Goal: Information Seeking & Learning: Learn about a topic

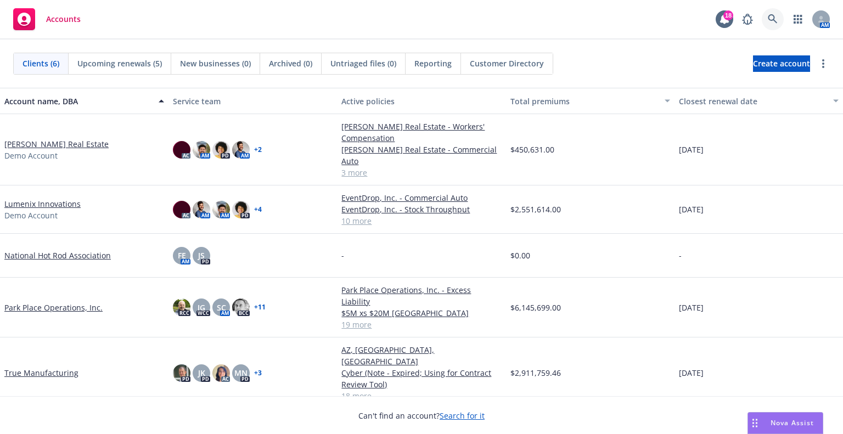
click at [770, 16] on icon at bounding box center [773, 19] width 10 height 10
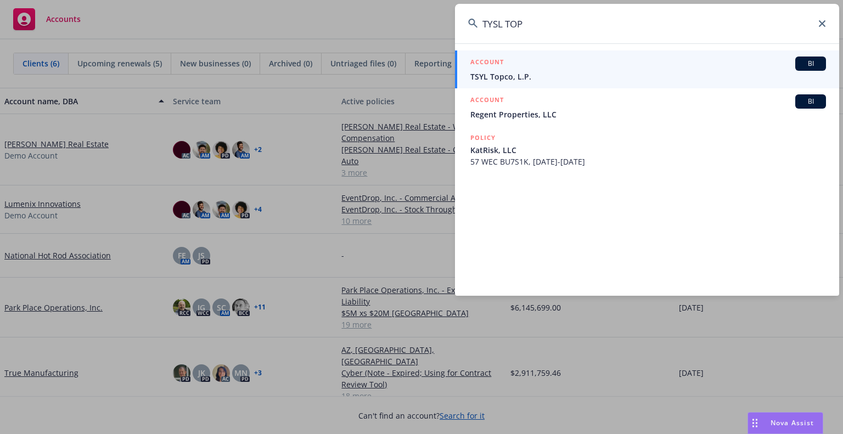
type input "TYSL TOP"
click at [709, 79] on span "TSYL Topco, L.P." at bounding box center [649, 77] width 356 height 12
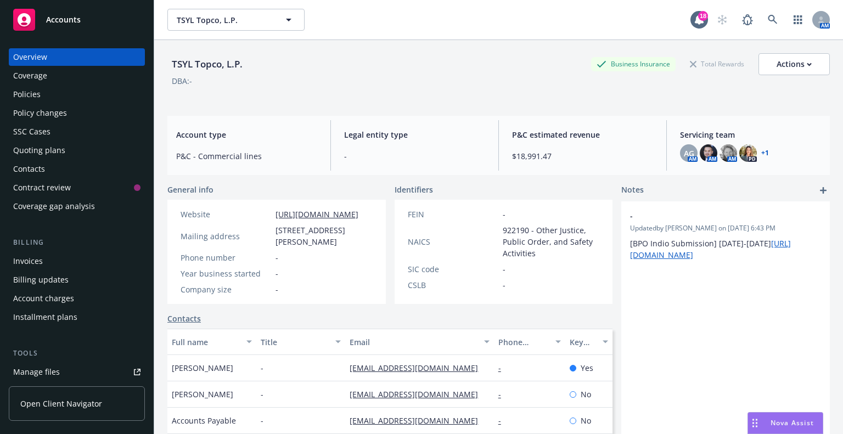
click at [59, 98] on div "Policies" at bounding box center [76, 95] width 127 height 18
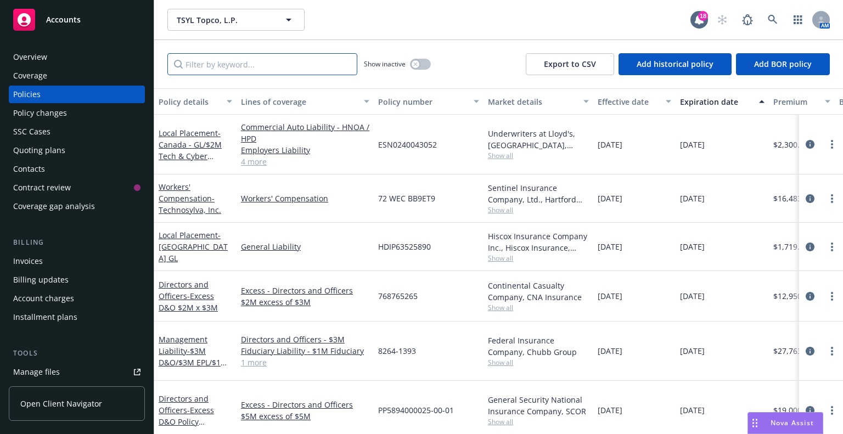
click at [220, 63] on input "Filter by keyword..." at bounding box center [262, 64] width 190 height 22
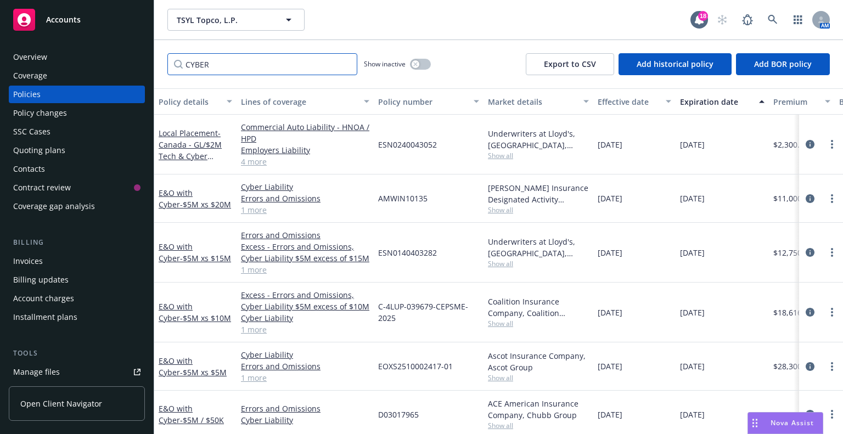
click at [220, 63] on input "CYBER" at bounding box center [262, 64] width 190 height 22
drag, startPoint x: 220, startPoint y: 63, endPoint x: 154, endPoint y: 79, distance: 67.4
click at [189, 71] on input "CYBER" at bounding box center [262, 64] width 190 height 22
click at [226, 74] on input "CYBER" at bounding box center [262, 64] width 190 height 22
drag, startPoint x: 228, startPoint y: 65, endPoint x: 158, endPoint y: 54, distance: 71.1
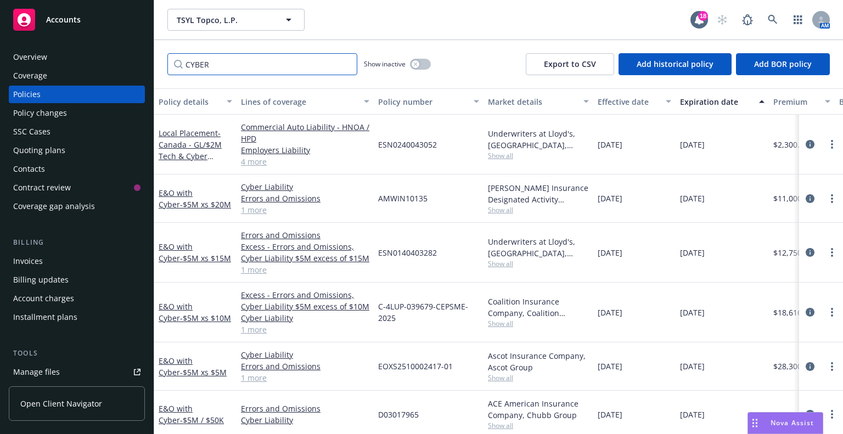
click at [158, 54] on div "CYBER Show inactive Export to CSV Add historical policy Add BOR policy" at bounding box center [498, 64] width 689 height 48
type input "cyber"
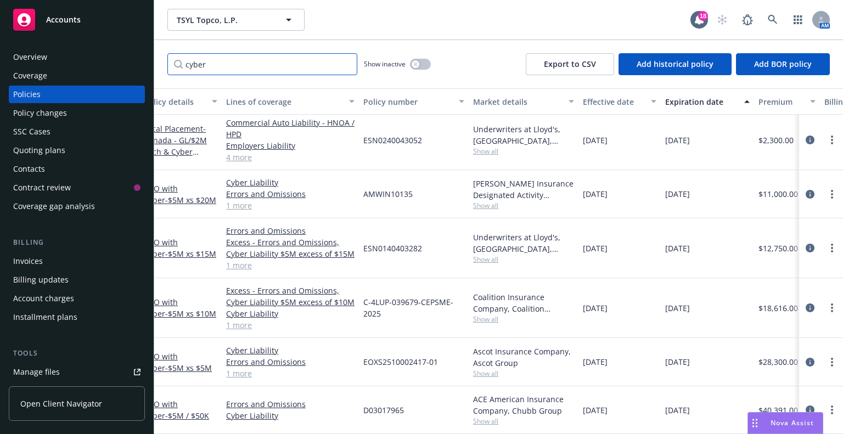
scroll to position [12, 0]
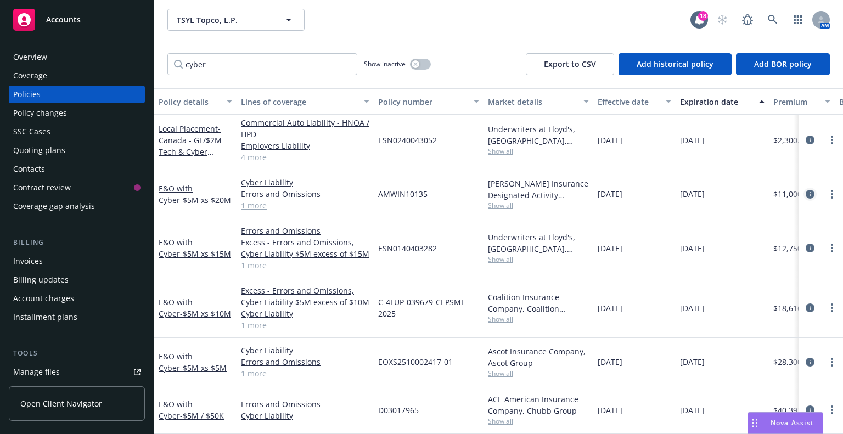
click at [806, 190] on icon "circleInformation" at bounding box center [810, 194] width 9 height 9
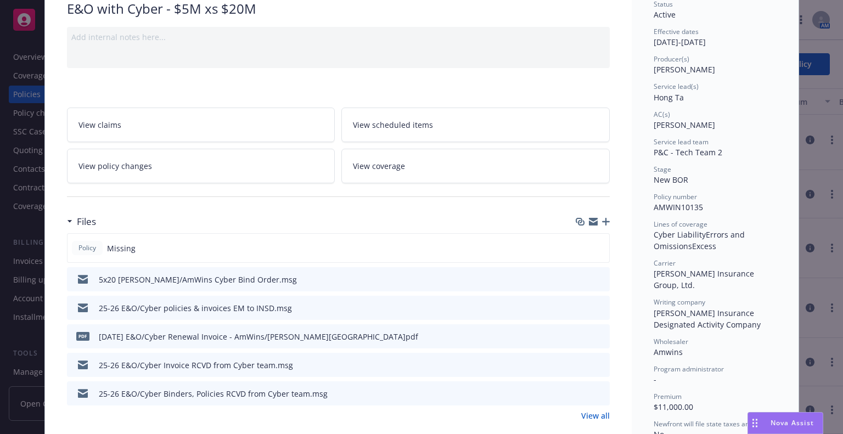
scroll to position [110, 0]
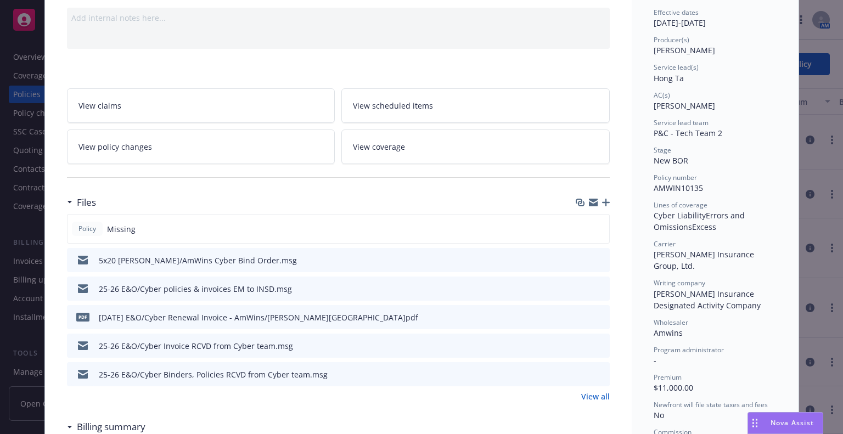
click at [595, 370] on icon "preview file" at bounding box center [600, 374] width 10 height 8
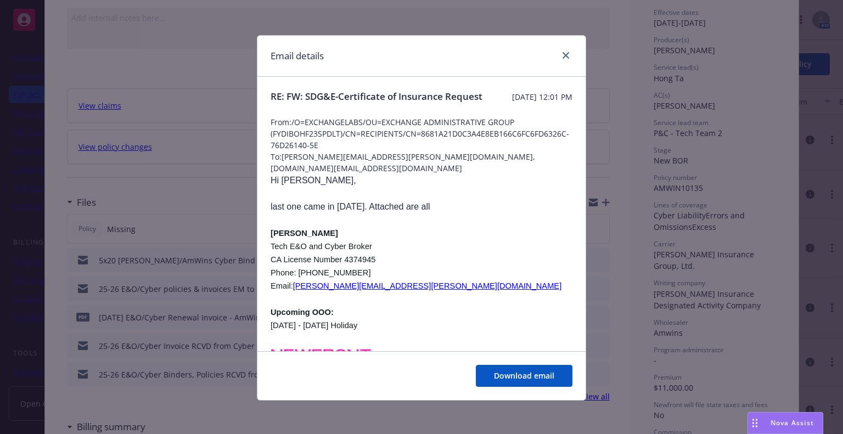
click at [494, 304] on p at bounding box center [422, 299] width 302 height 13
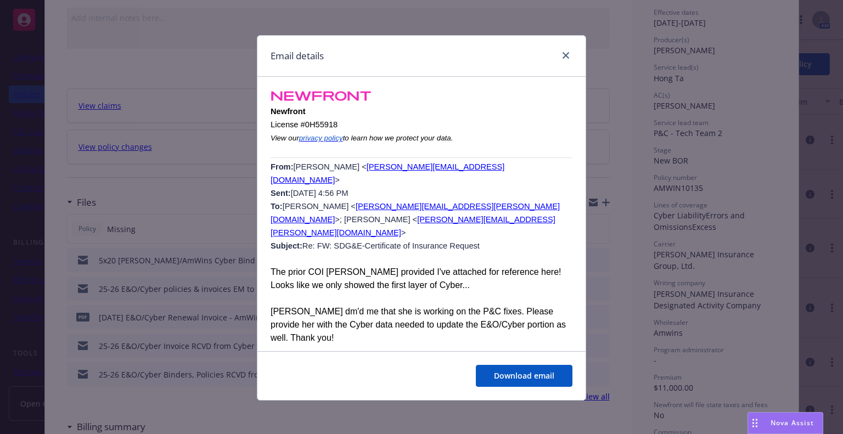
scroll to position [988, 0]
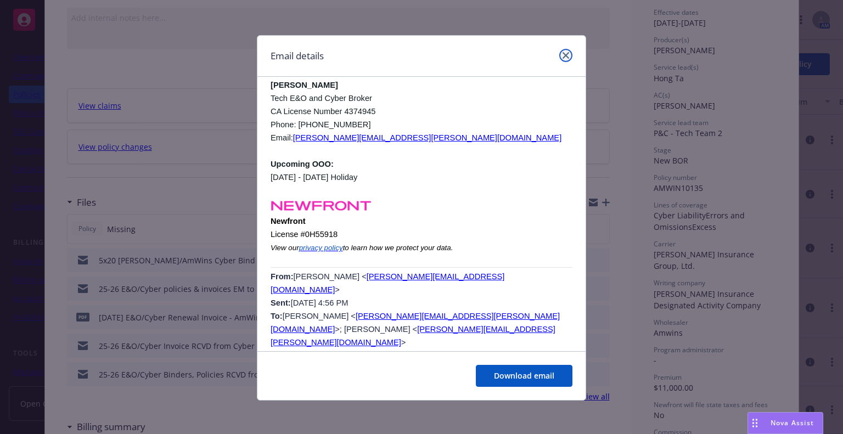
click at [563, 57] on icon "close" at bounding box center [566, 55] width 7 height 7
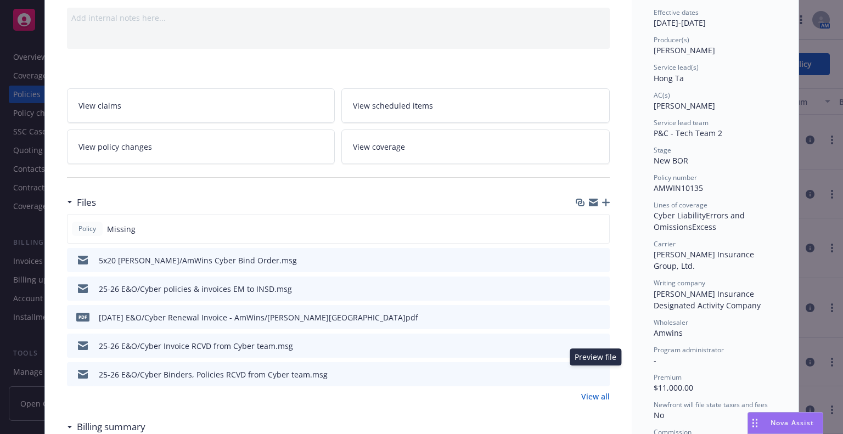
click at [599, 373] on icon "preview file" at bounding box center [600, 374] width 10 height 8
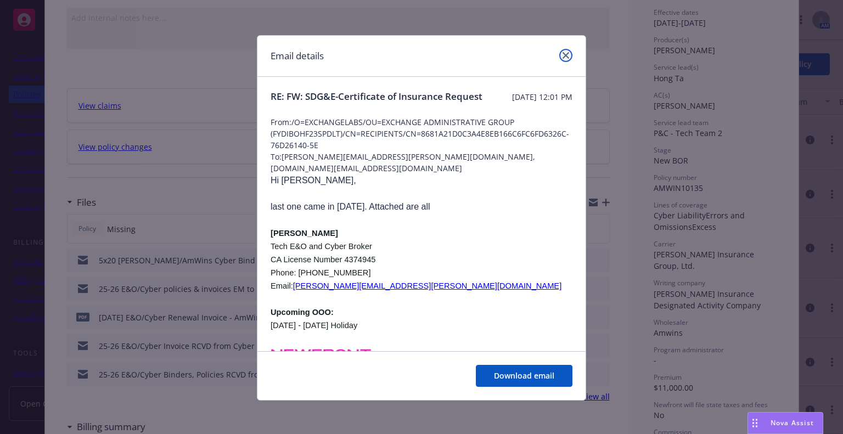
click at [564, 53] on icon "close" at bounding box center [566, 55] width 7 height 7
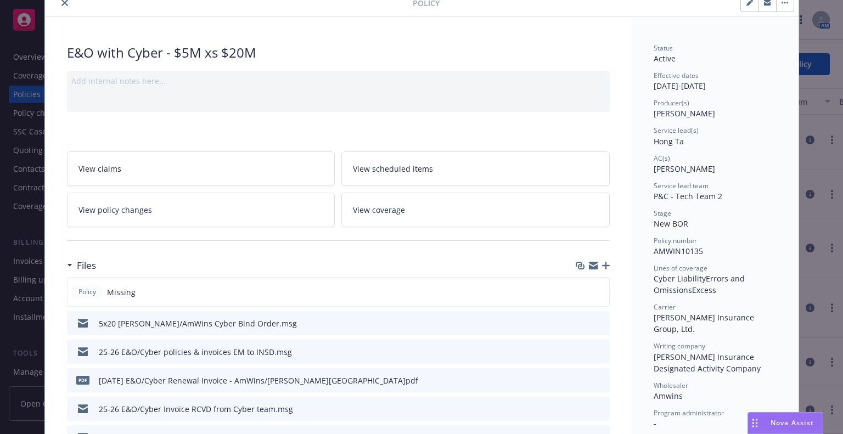
scroll to position [0, 0]
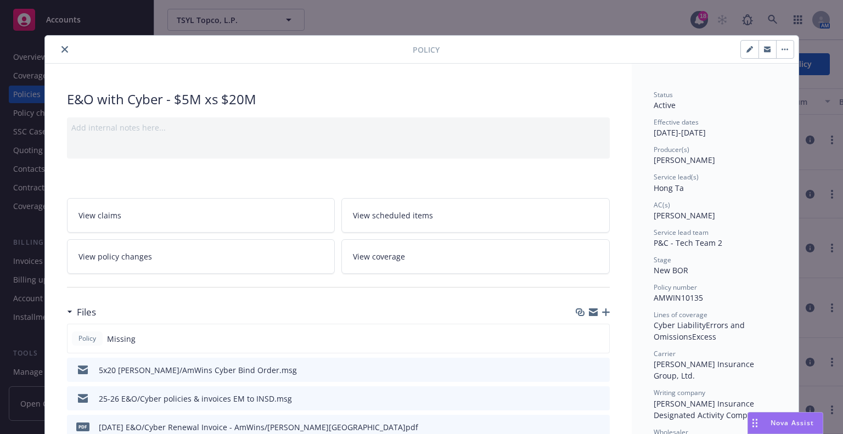
click at [61, 51] on icon "close" at bounding box center [64, 49] width 7 height 7
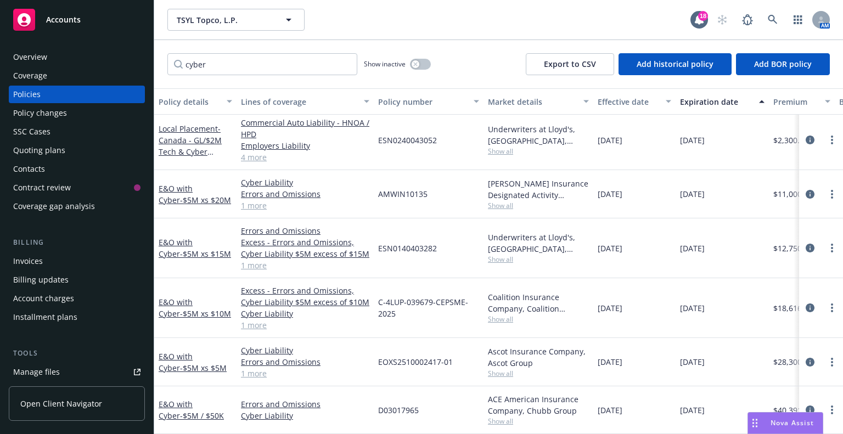
click at [58, 371] on link "Manage files" at bounding box center [77, 372] width 136 height 18
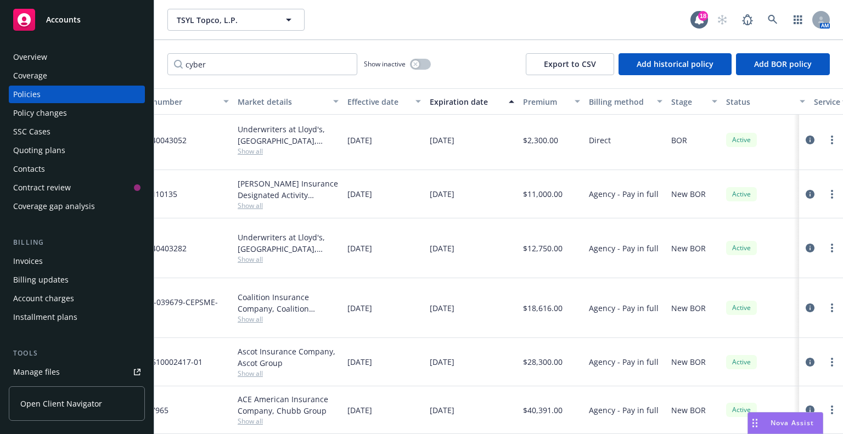
scroll to position [12, 0]
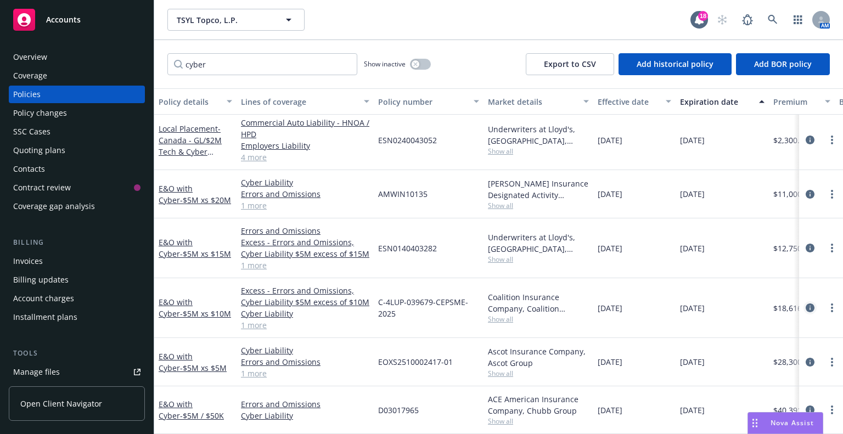
click at [806, 304] on icon "circleInformation" at bounding box center [810, 308] width 9 height 9
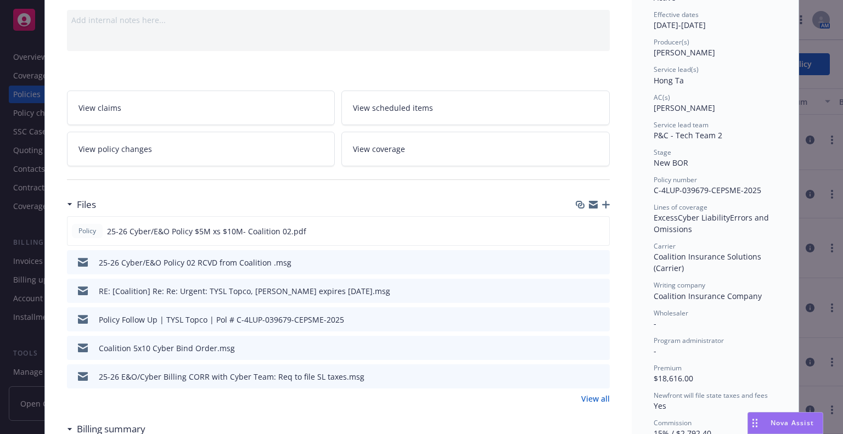
scroll to position [110, 0]
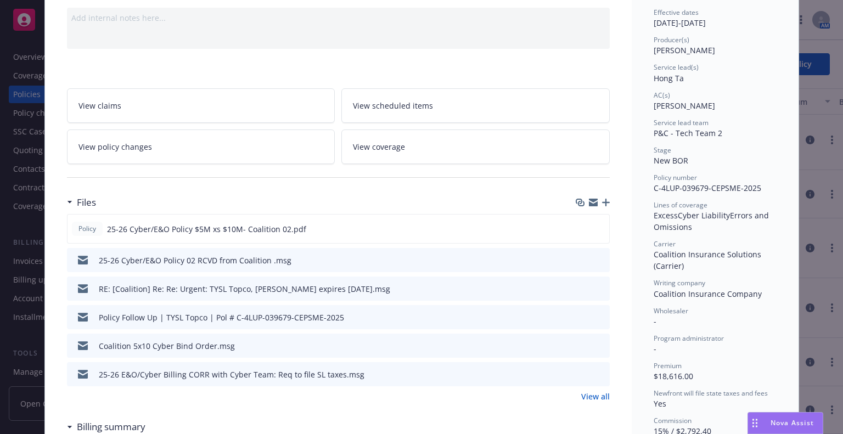
click at [597, 287] on icon "preview file" at bounding box center [600, 288] width 10 height 8
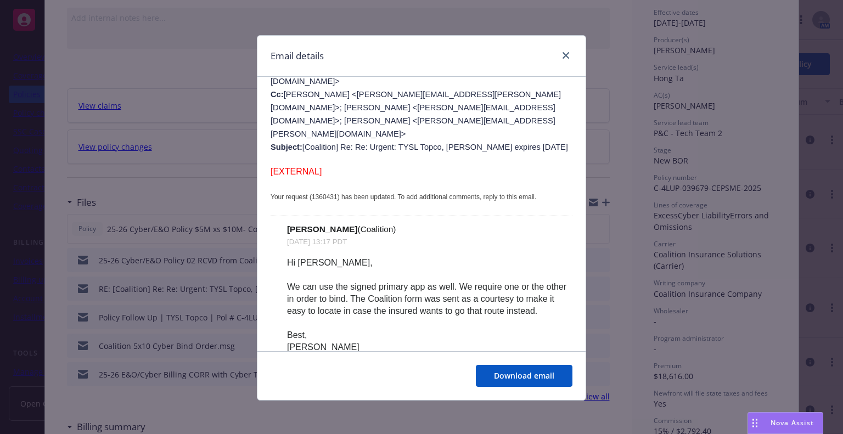
scroll to position [439, 0]
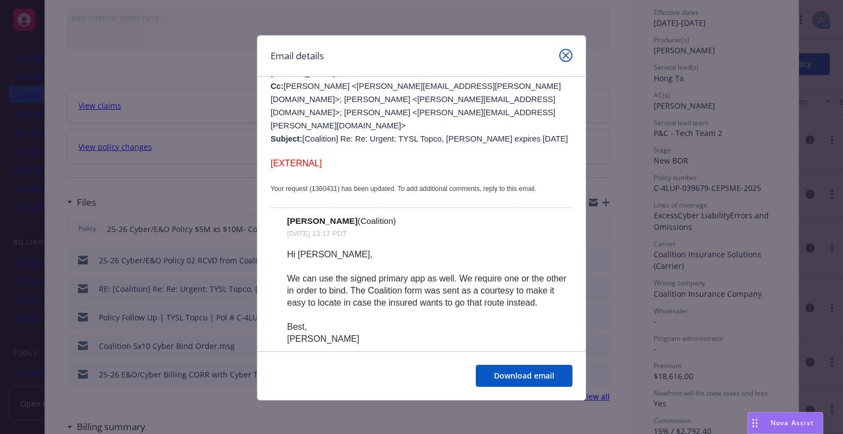
click at [563, 50] on link "close" at bounding box center [565, 55] width 13 height 13
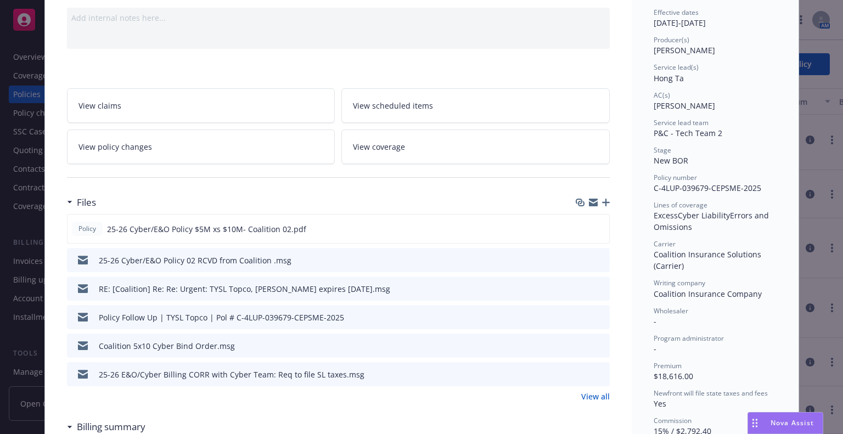
click at [597, 374] on icon "preview file" at bounding box center [600, 374] width 10 height 8
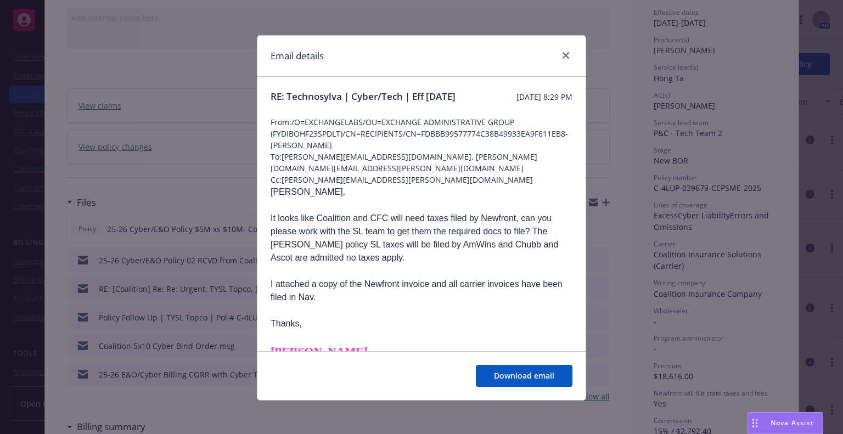
scroll to position [0, 0]
click at [527, 376] on span "Download email" at bounding box center [524, 376] width 60 height 10
click at [566, 53] on link "close" at bounding box center [565, 55] width 13 height 13
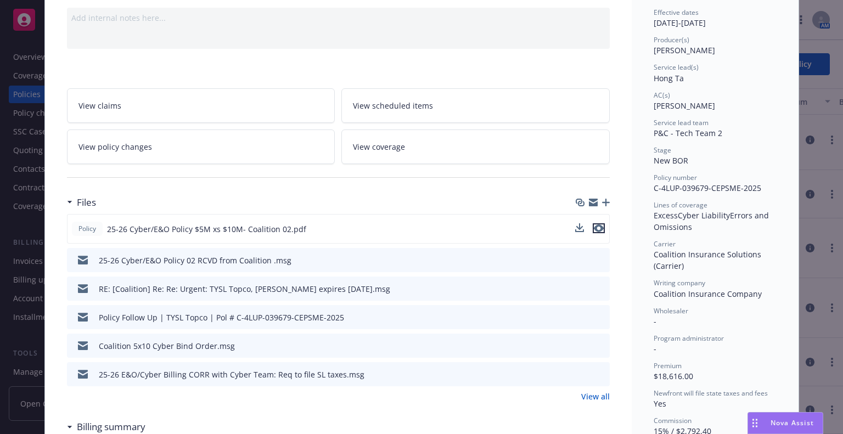
click at [597, 228] on icon "preview file" at bounding box center [599, 229] width 10 height 8
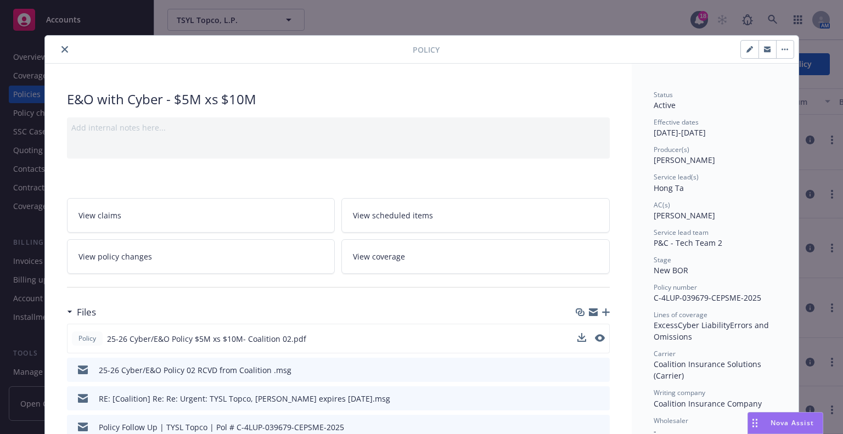
click at [63, 47] on icon "close" at bounding box center [64, 49] width 7 height 7
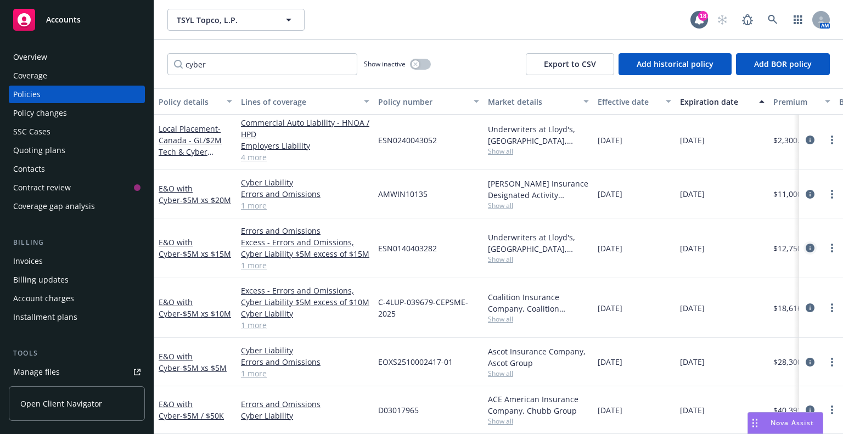
click at [806, 244] on icon "circleInformation" at bounding box center [810, 248] width 9 height 9
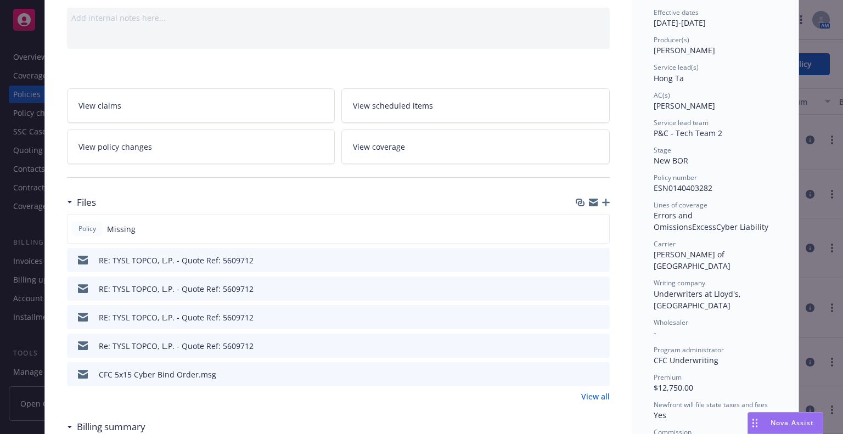
scroll to position [165, 0]
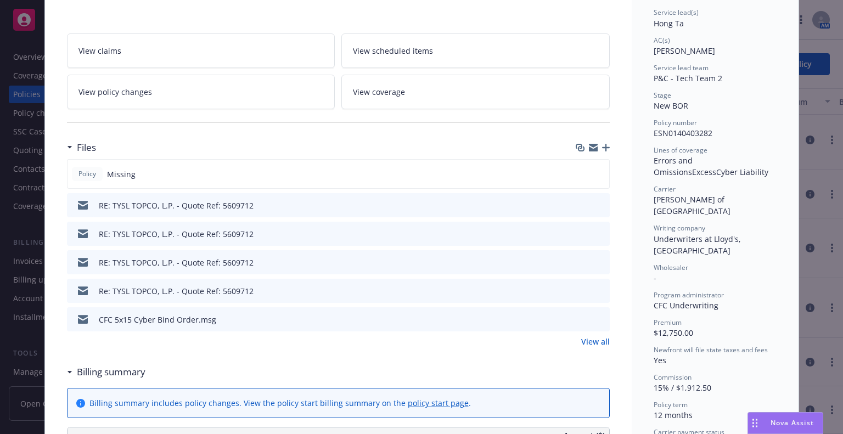
click at [597, 340] on link "View all" at bounding box center [595, 342] width 29 height 12
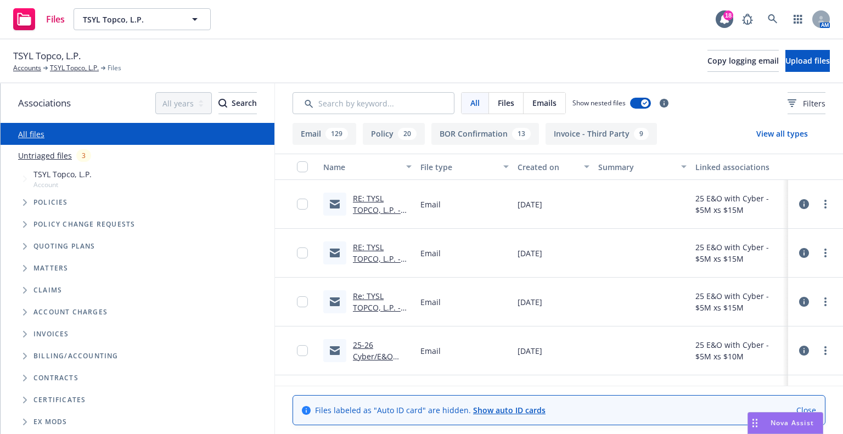
click at [510, 108] on span "Files" at bounding box center [506, 103] width 16 height 12
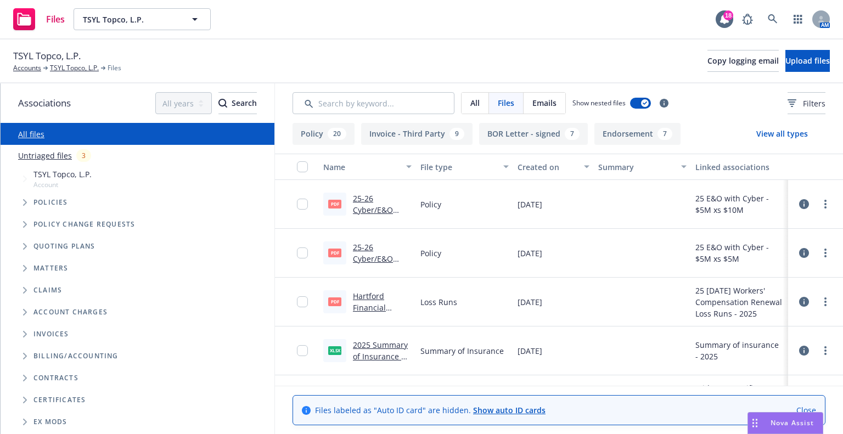
click at [385, 349] on link "2025 Summary of Insurance as of [DATE].xlsx" at bounding box center [381, 356] width 57 height 33
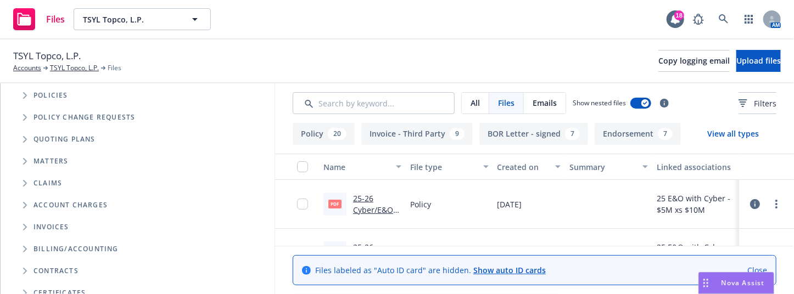
scroll to position [110, 0]
click at [23, 223] on icon "Tree Example" at bounding box center [25, 224] width 4 height 7
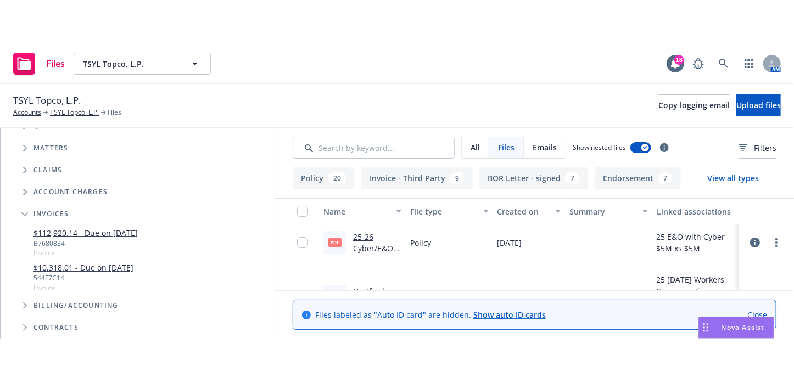
scroll to position [0, 0]
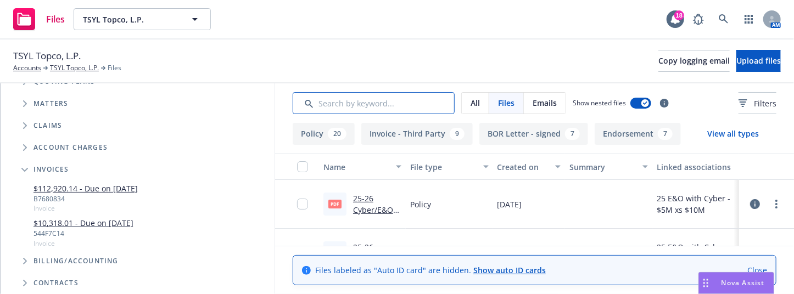
click at [378, 103] on input "Search by keyword..." at bounding box center [374, 103] width 162 height 22
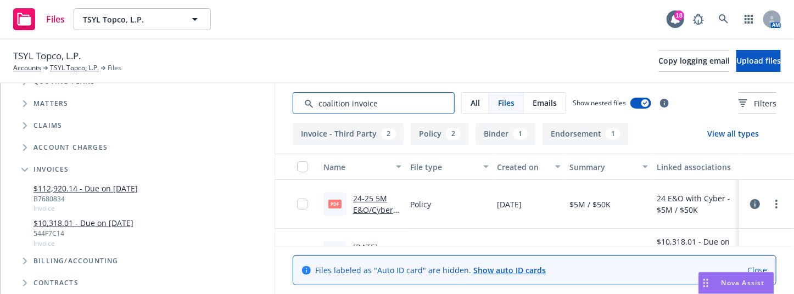
type input "coalition invoice"
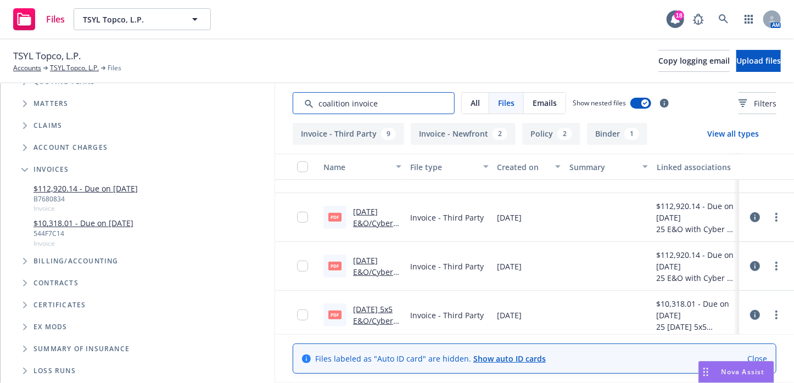
scroll to position [384, 0]
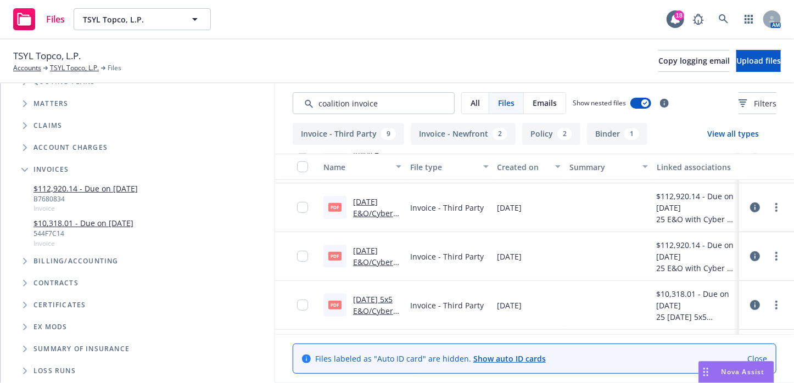
click at [750, 210] on icon at bounding box center [755, 208] width 10 height 10
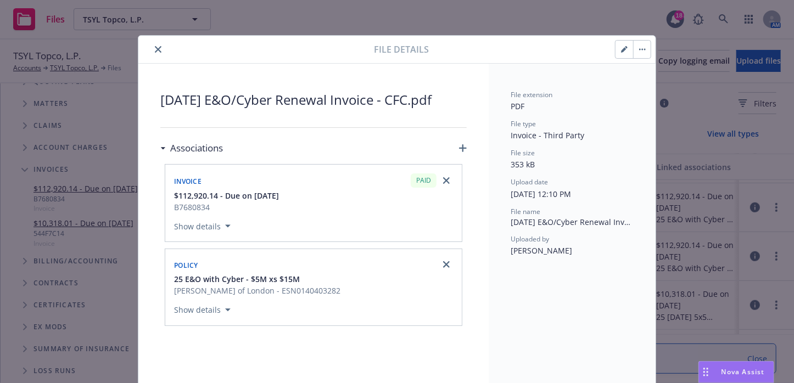
click at [203, 309] on button "Show details" at bounding box center [202, 310] width 65 height 13
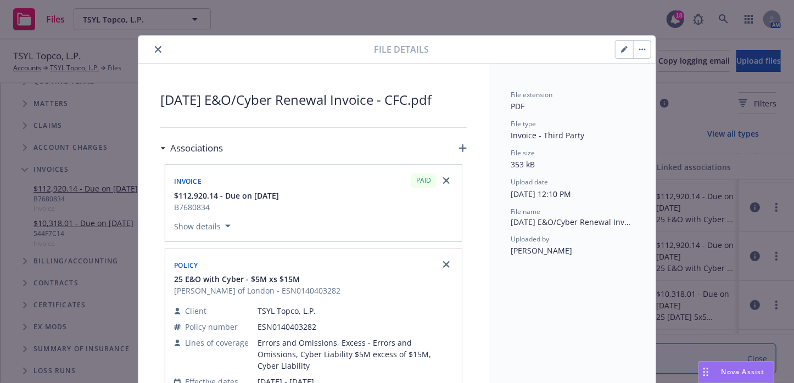
scroll to position [55, 0]
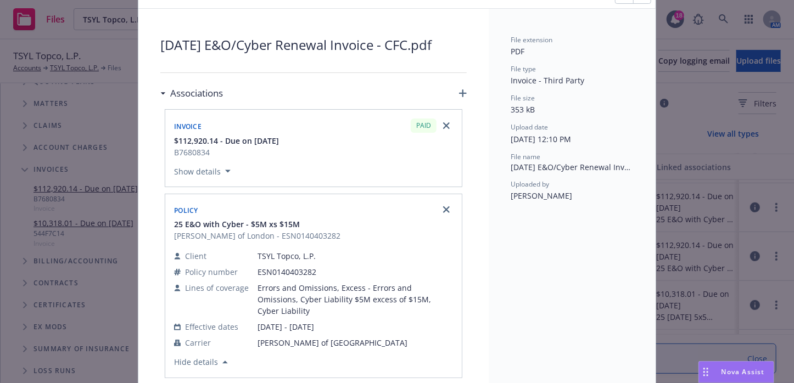
click at [225, 170] on icon "button" at bounding box center [227, 171] width 5 height 3
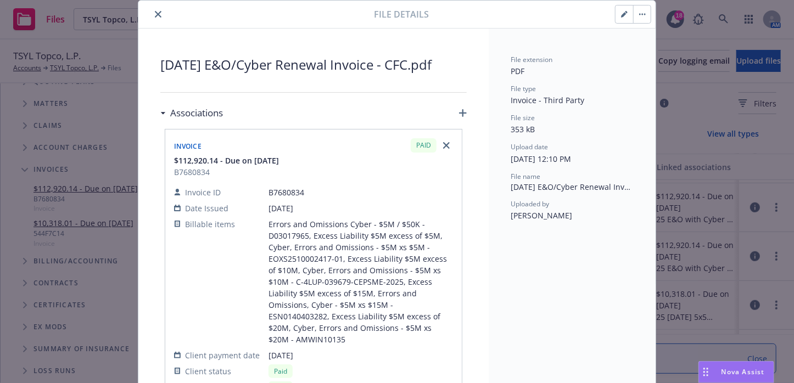
scroll to position [35, 0]
click at [158, 18] on button "close" at bounding box center [158, 14] width 13 height 13
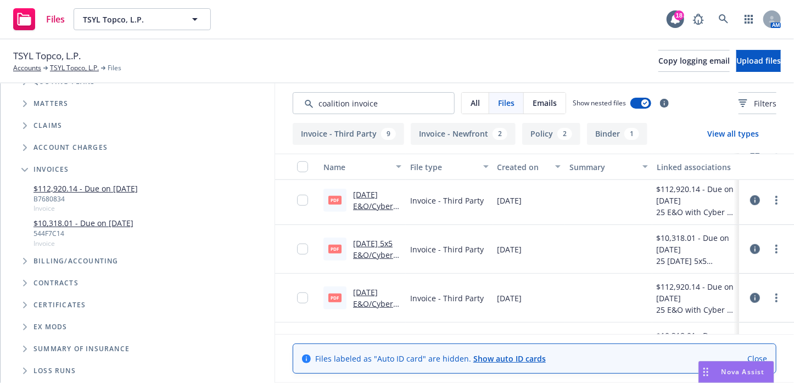
scroll to position [494, 0]
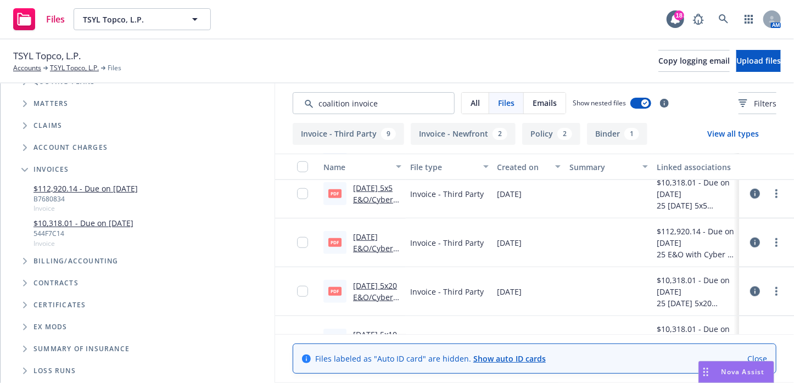
click at [376, 250] on link "[DATE] E&O/Cyber Renewal Invoice - AmWins/[PERSON_NAME][GEOGRAPHIC_DATA]pdf" at bounding box center [376, 283] width 47 height 103
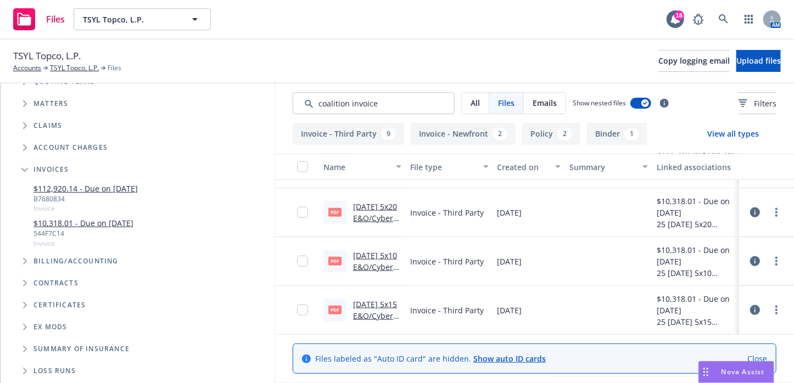
scroll to position [518, 0]
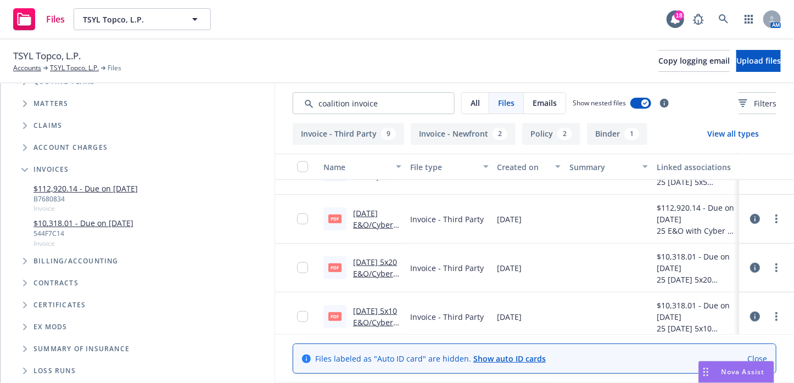
click at [373, 226] on link "[DATE] E&O/Cyber Renewal Invoice - AmWins/[PERSON_NAME][GEOGRAPHIC_DATA]pdf" at bounding box center [376, 259] width 47 height 103
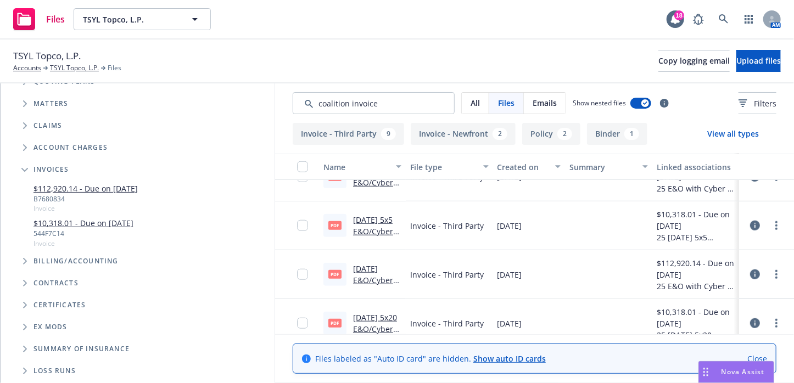
scroll to position [408, 0]
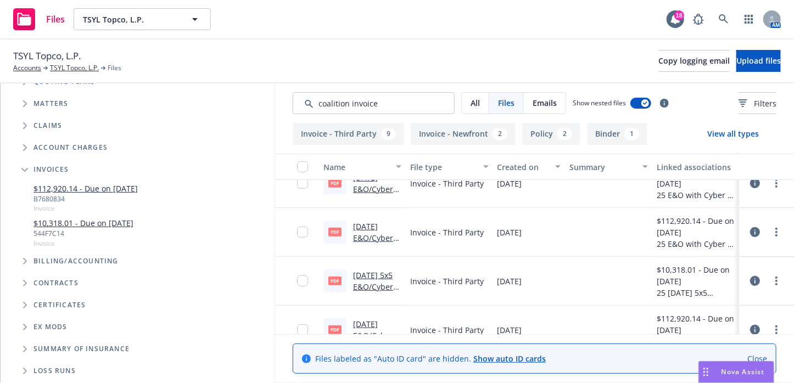
click at [361, 230] on link "[DATE] E&O/Cyber Renewal Invoice - Ascot.pdf" at bounding box center [373, 249] width 40 height 57
click at [378, 195] on div "pdf [DATE] E&O/Cyber Renewal Invoice - CFC.pdf" at bounding box center [362, 183] width 87 height 49
click at [378, 188] on link "[DATE] E&O/Cyber Renewal Invoice - CFC.pdf" at bounding box center [373, 200] width 40 height 57
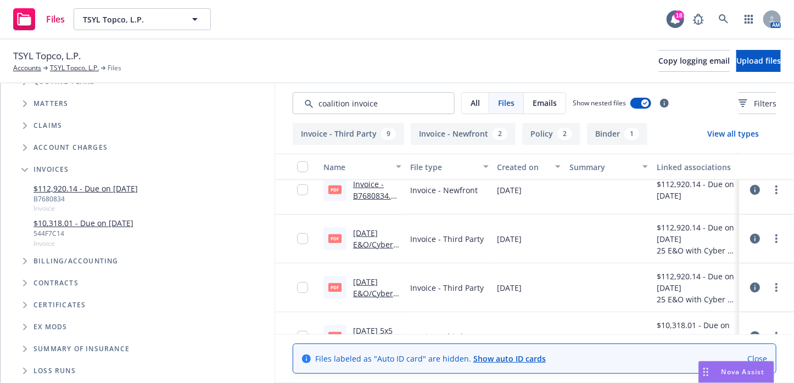
click at [379, 239] on link "[DATE] E&O/Cyber Renewal Invoice - CFC.pdf" at bounding box center [373, 256] width 40 height 57
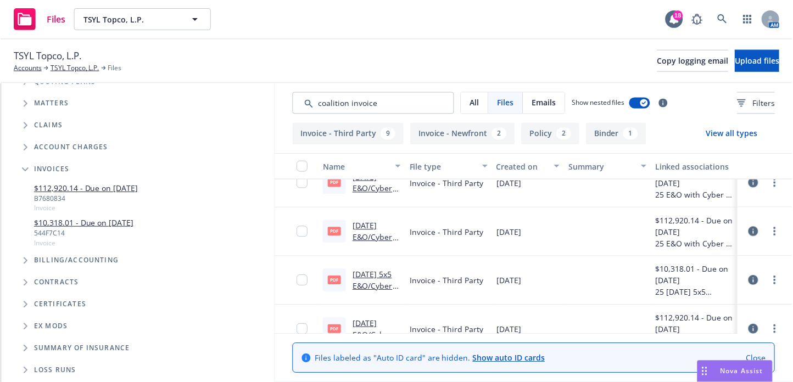
scroll to position [463, 0]
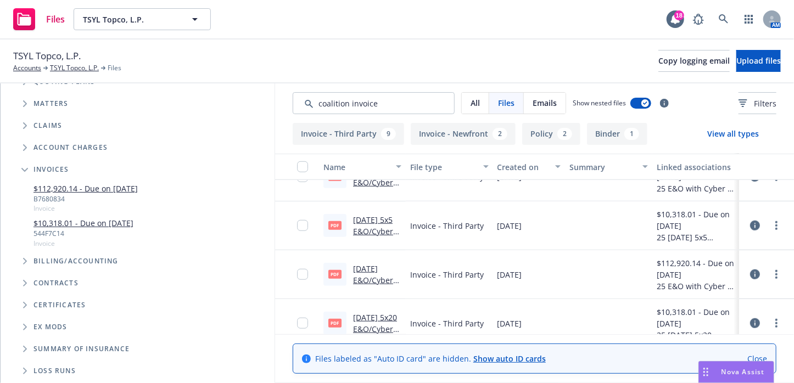
click at [356, 268] on link "[DATE] E&O/Cyber Renewal Invoice - AmWins/[PERSON_NAME][GEOGRAPHIC_DATA]pdf" at bounding box center [376, 315] width 47 height 103
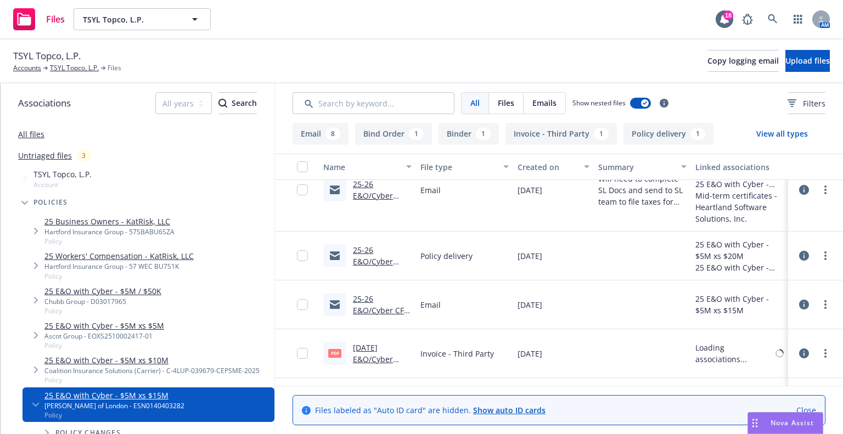
scroll to position [275, 0]
click at [801, 350] on icon at bounding box center [804, 353] width 10 height 10
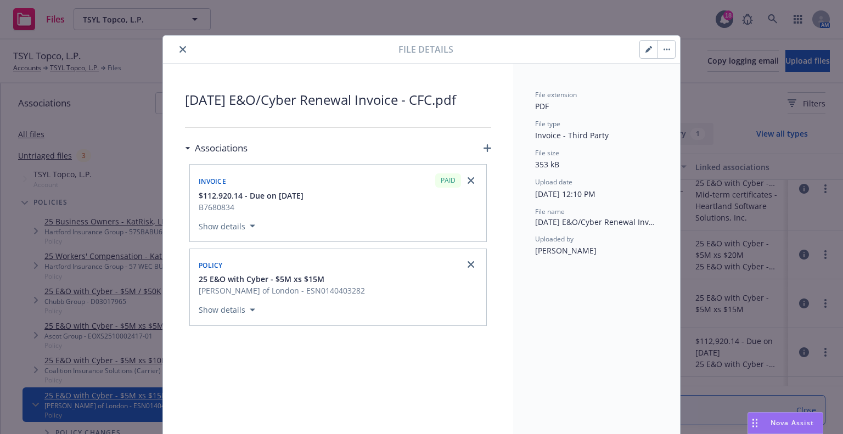
click at [180, 50] on icon "close" at bounding box center [183, 49] width 7 height 7
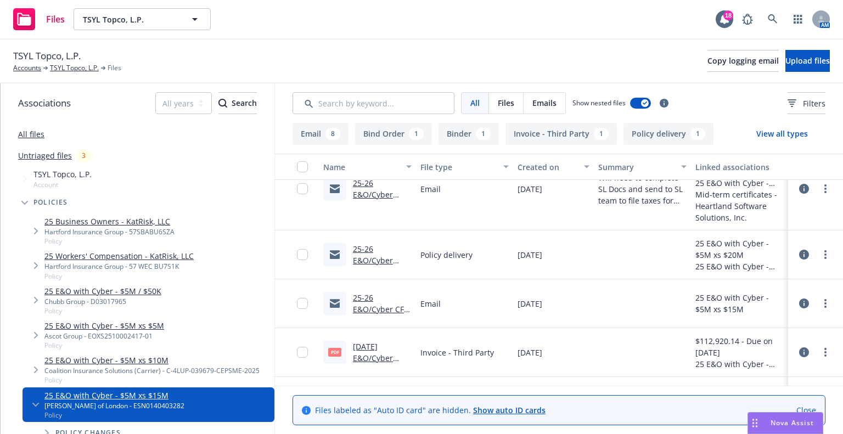
click at [375, 355] on link "[DATE] E&O/Cyber Renewal Invoice - CFC.pdf" at bounding box center [373, 370] width 40 height 57
click at [366, 264] on link "25-26 E&O/Cyber policies & invoices EM to INSD.msg" at bounding box center [379, 272] width 53 height 57
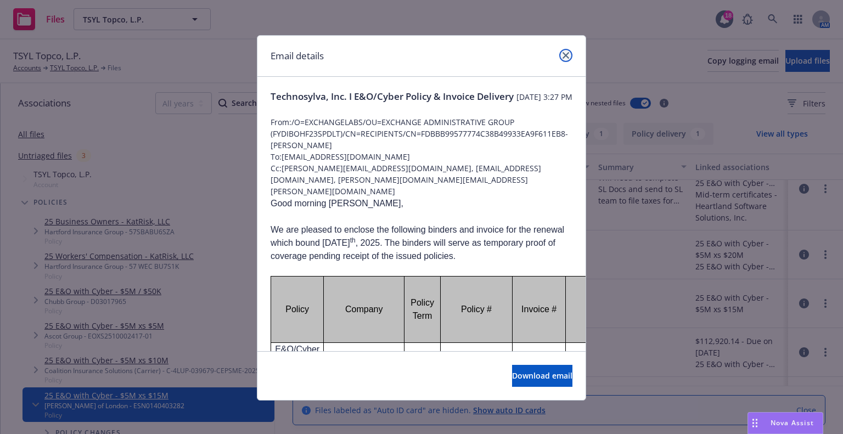
click at [566, 52] on link "close" at bounding box center [565, 55] width 13 height 13
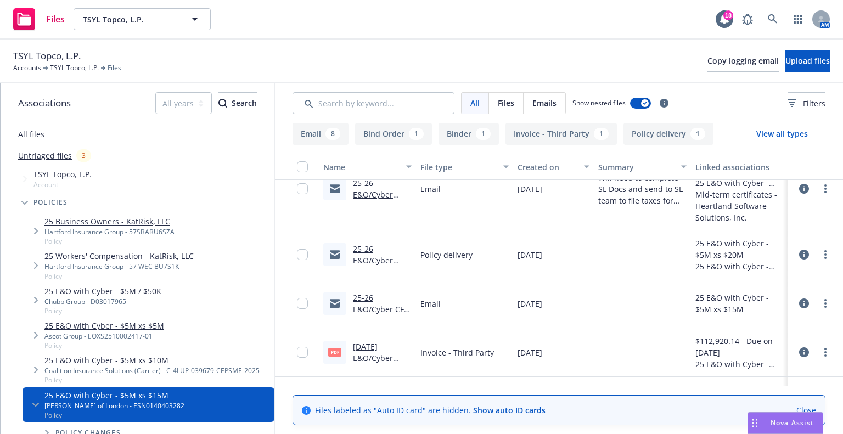
click at [799, 255] on icon at bounding box center [804, 255] width 10 height 10
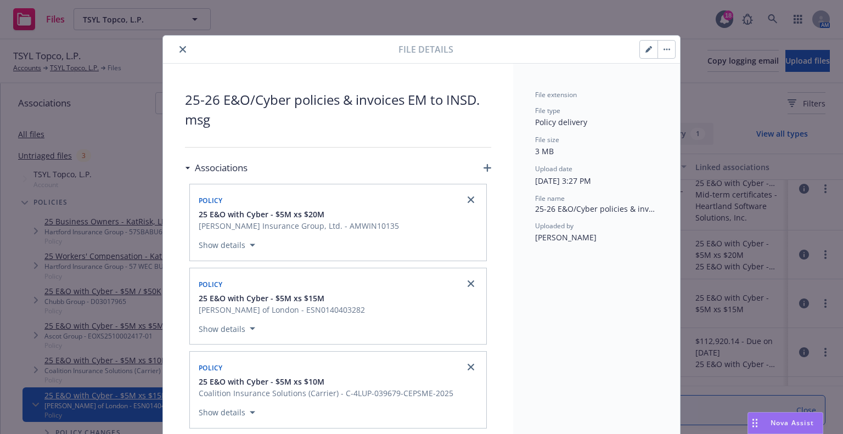
click at [180, 51] on icon "close" at bounding box center [183, 49] width 7 height 7
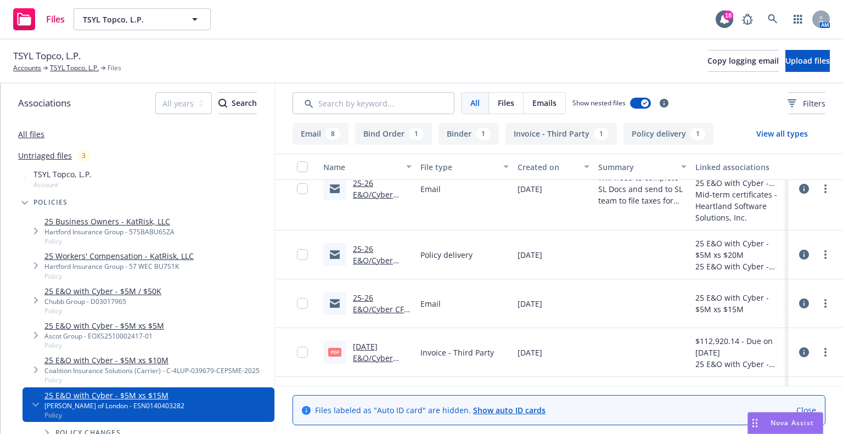
click at [376, 256] on link "25-26 E&O/Cyber policies & invoices EM to INSD.msg" at bounding box center [379, 272] width 53 height 57
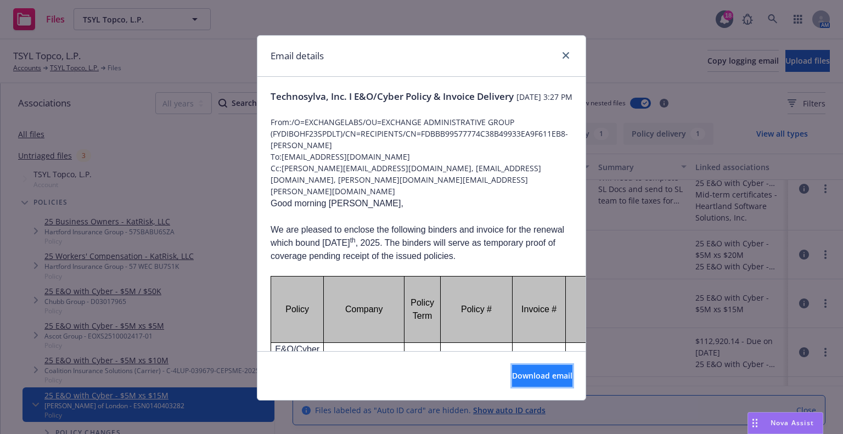
click at [512, 368] on button "Download email" at bounding box center [542, 376] width 60 height 22
click at [562, 59] on link "close" at bounding box center [565, 55] width 13 height 13
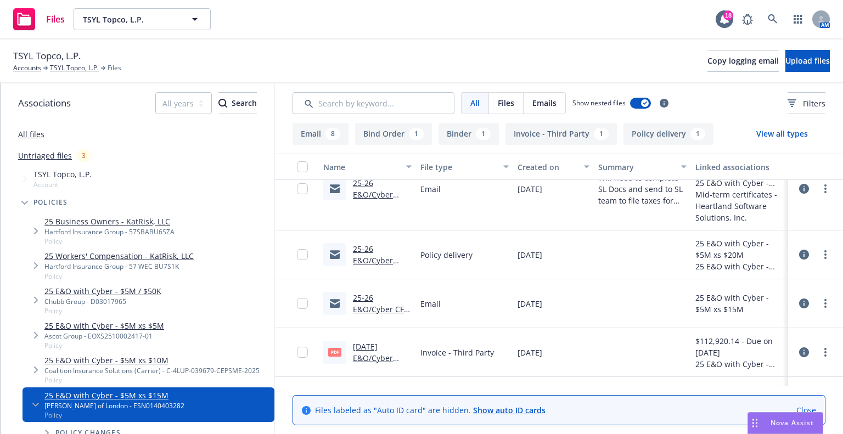
click at [558, 142] on button "Invoice - Third Party 1" at bounding box center [561, 134] width 111 height 22
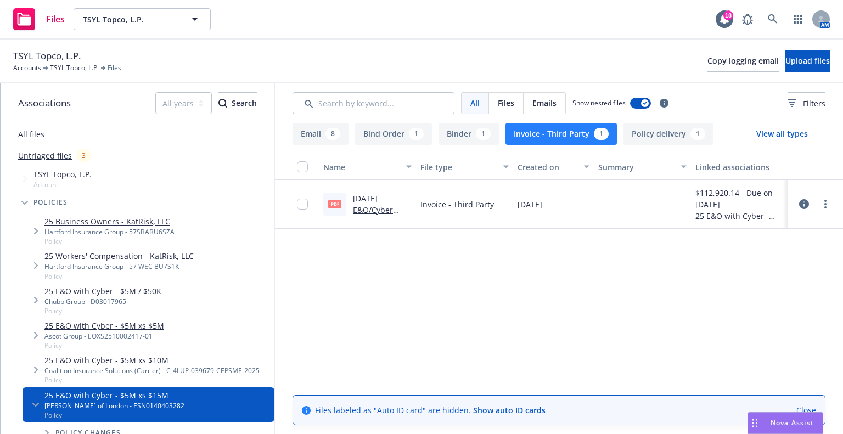
click at [373, 204] on link "[DATE] E&O/Cyber Renewal Invoice - CFC.pdf" at bounding box center [373, 221] width 40 height 57
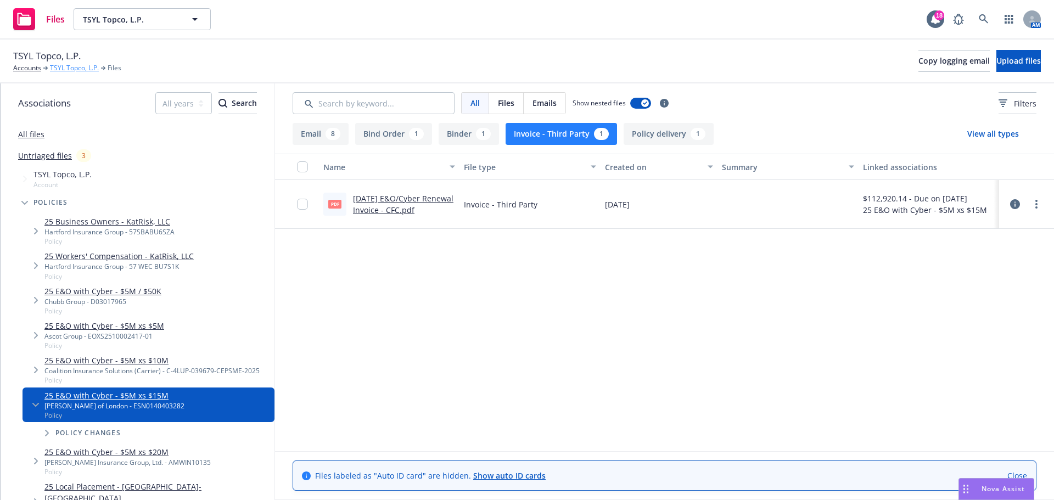
click at [75, 64] on link "TSYL Topco, L.P." at bounding box center [74, 68] width 49 height 10
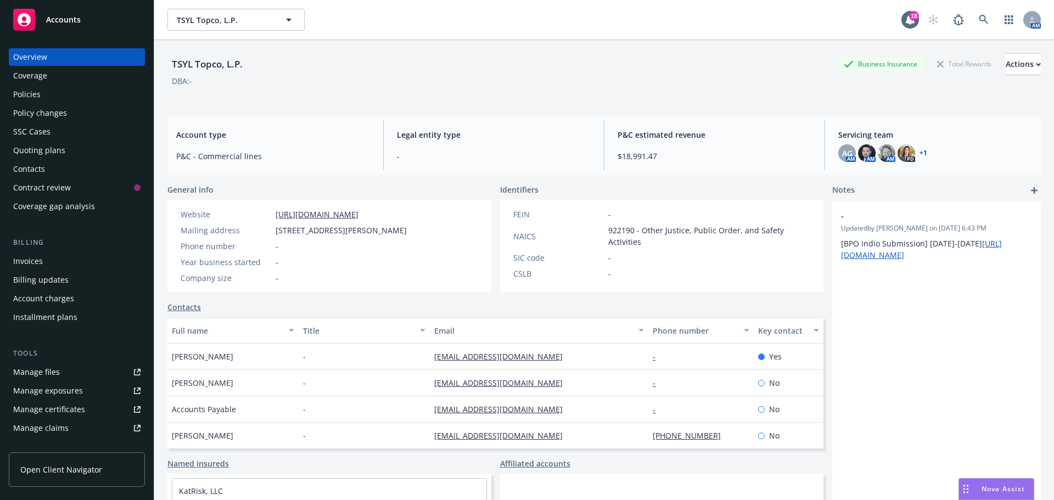
click at [42, 152] on div "Quoting plans" at bounding box center [39, 151] width 52 height 18
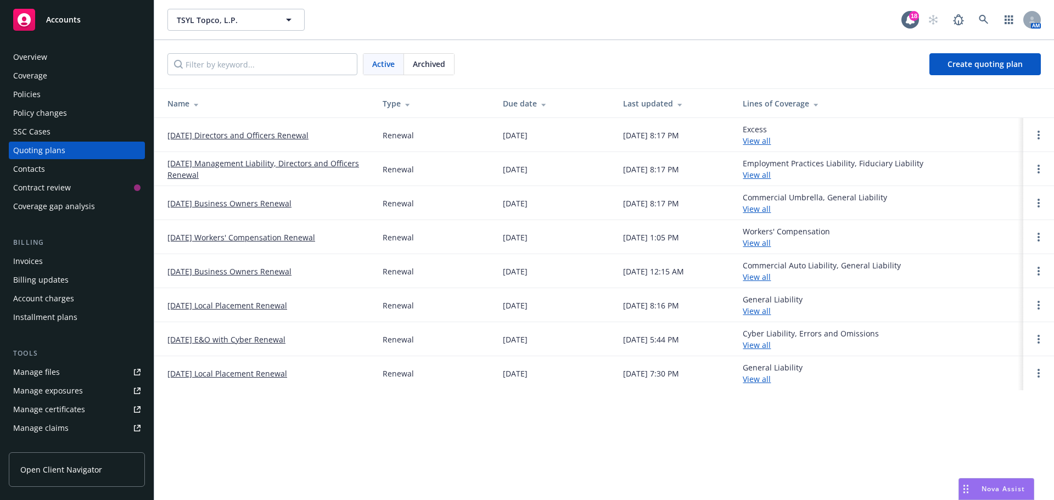
click at [248, 339] on link "06/12/25 E&O with Cyber Renewal" at bounding box center [226, 340] width 118 height 12
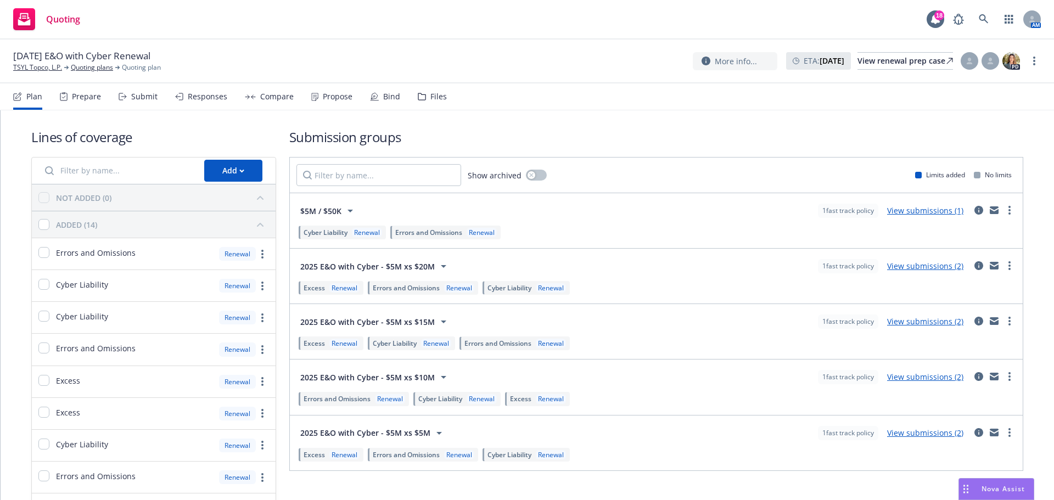
click at [209, 98] on div "Responses" at bounding box center [208, 96] width 40 height 9
